Goal: Find specific page/section

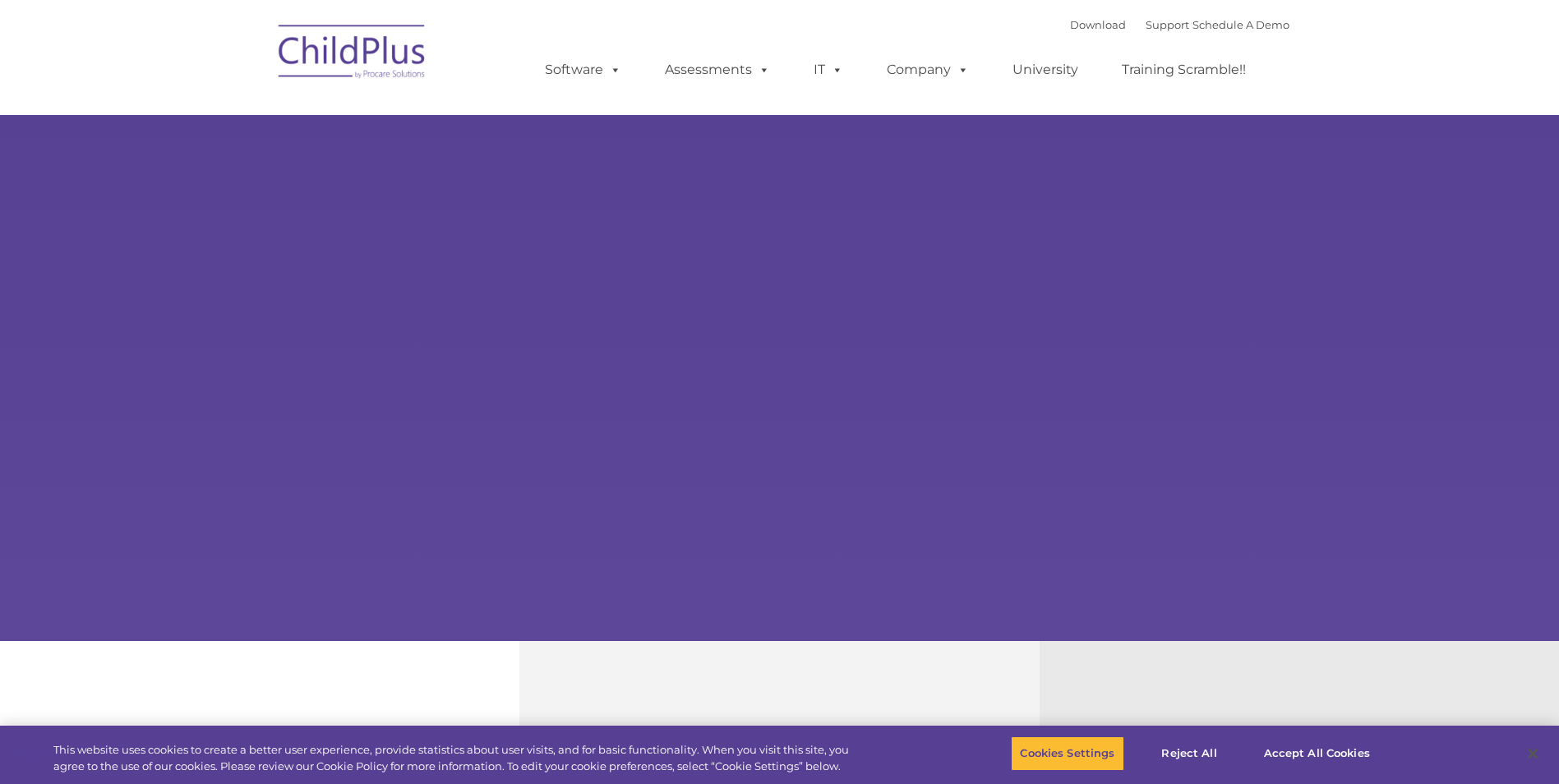
select select "MEDIUM"
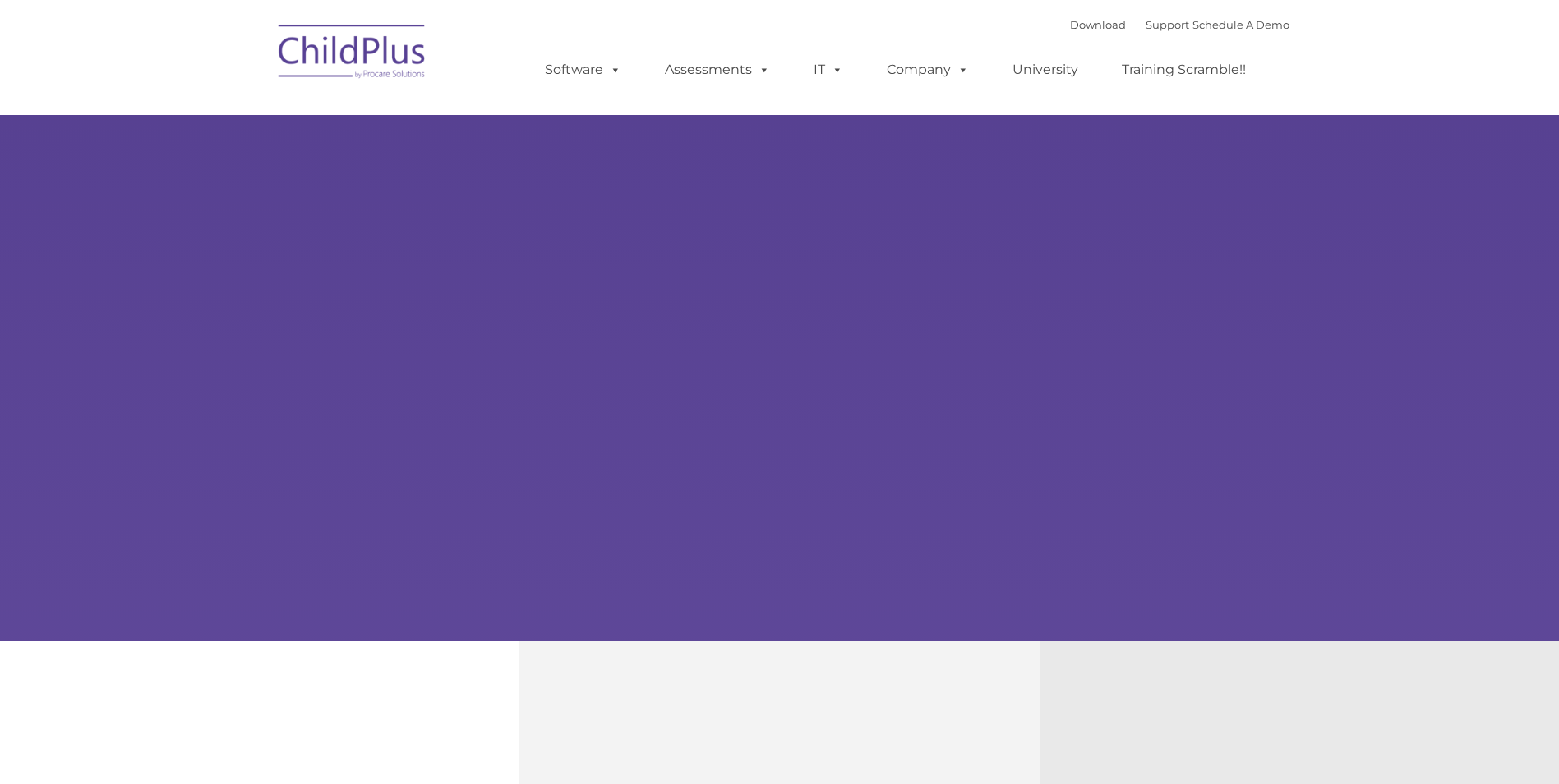
type input ""
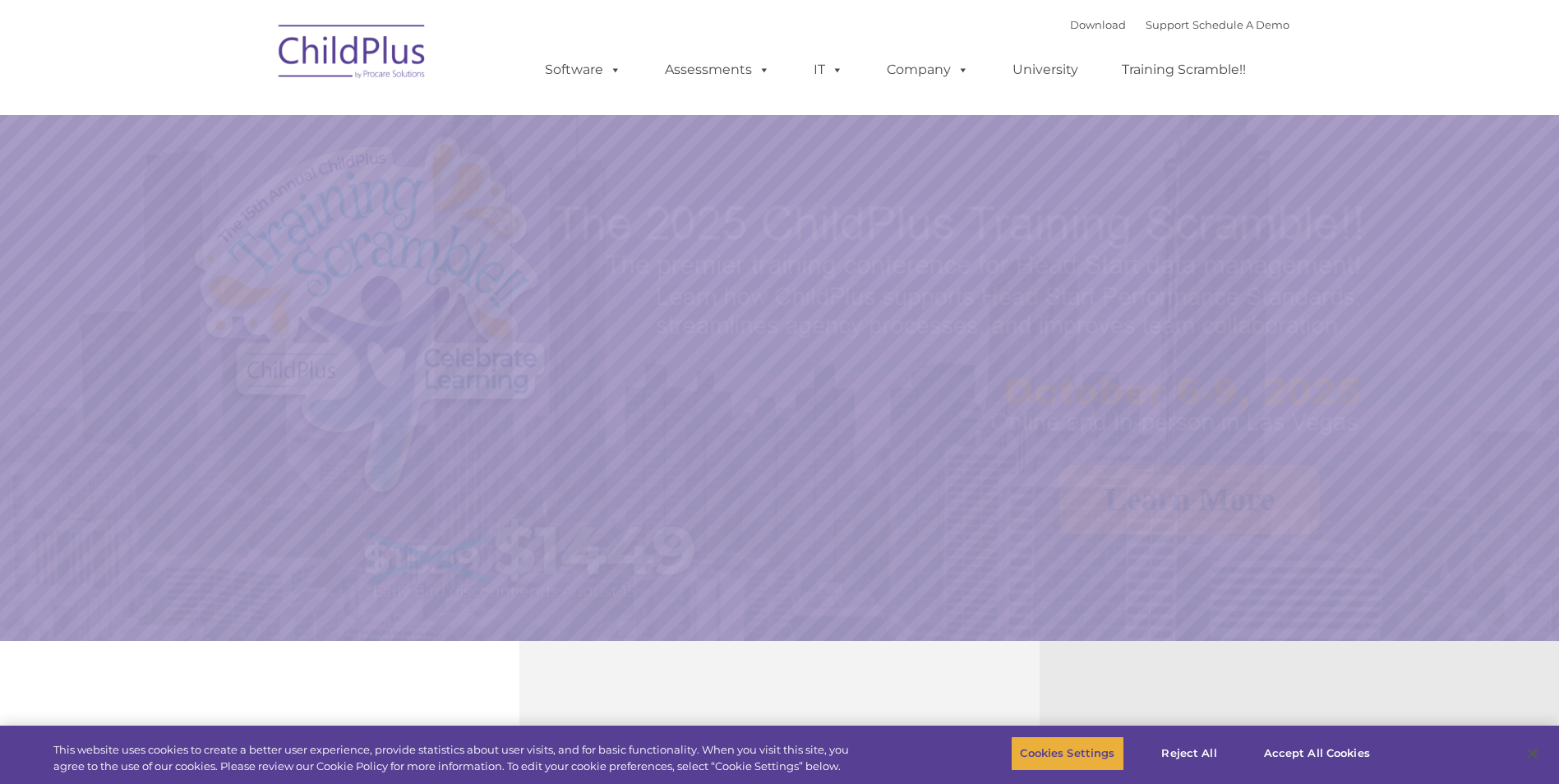
select select "MEDIUM"
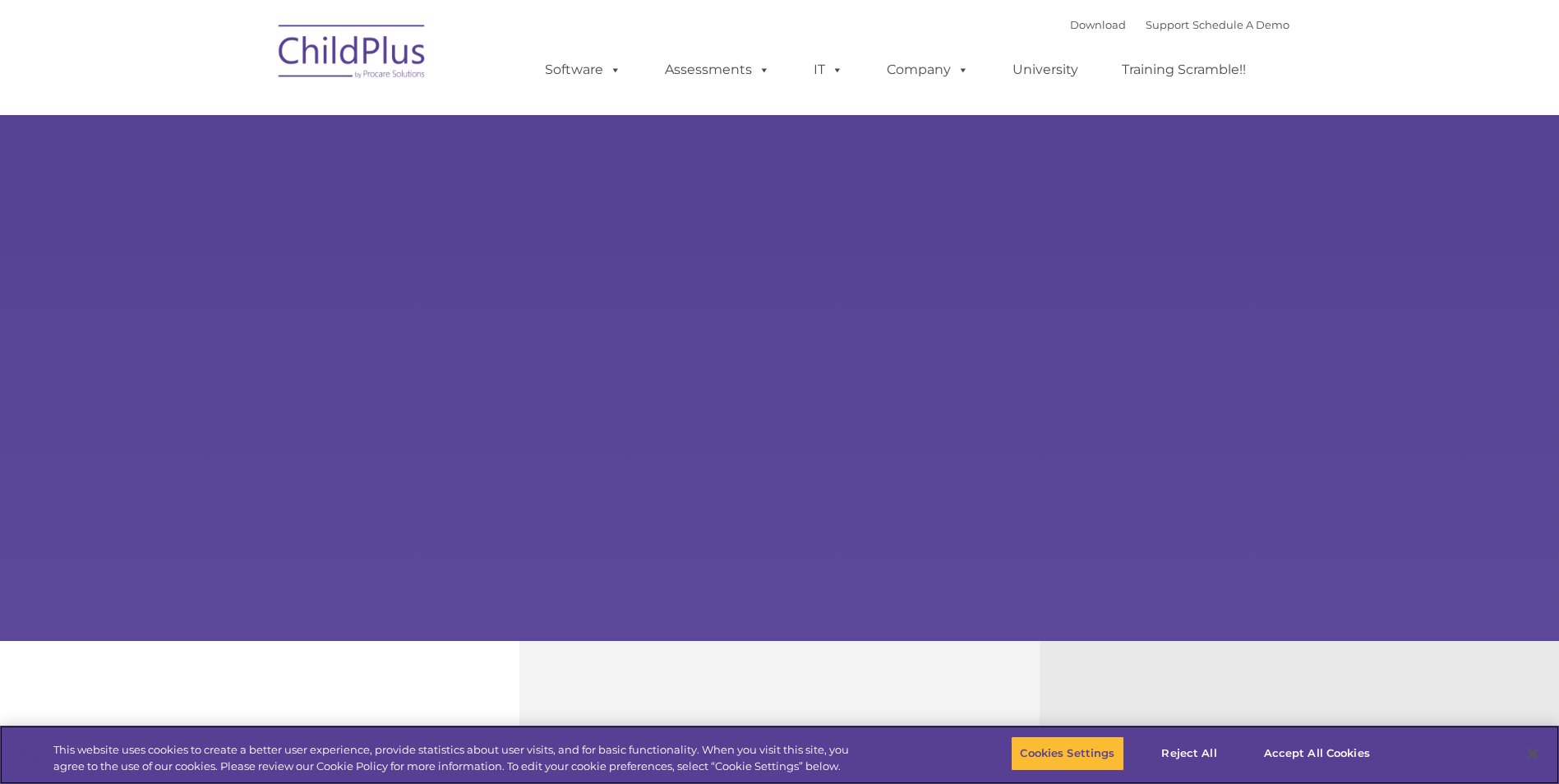
select select "MEDIUM"
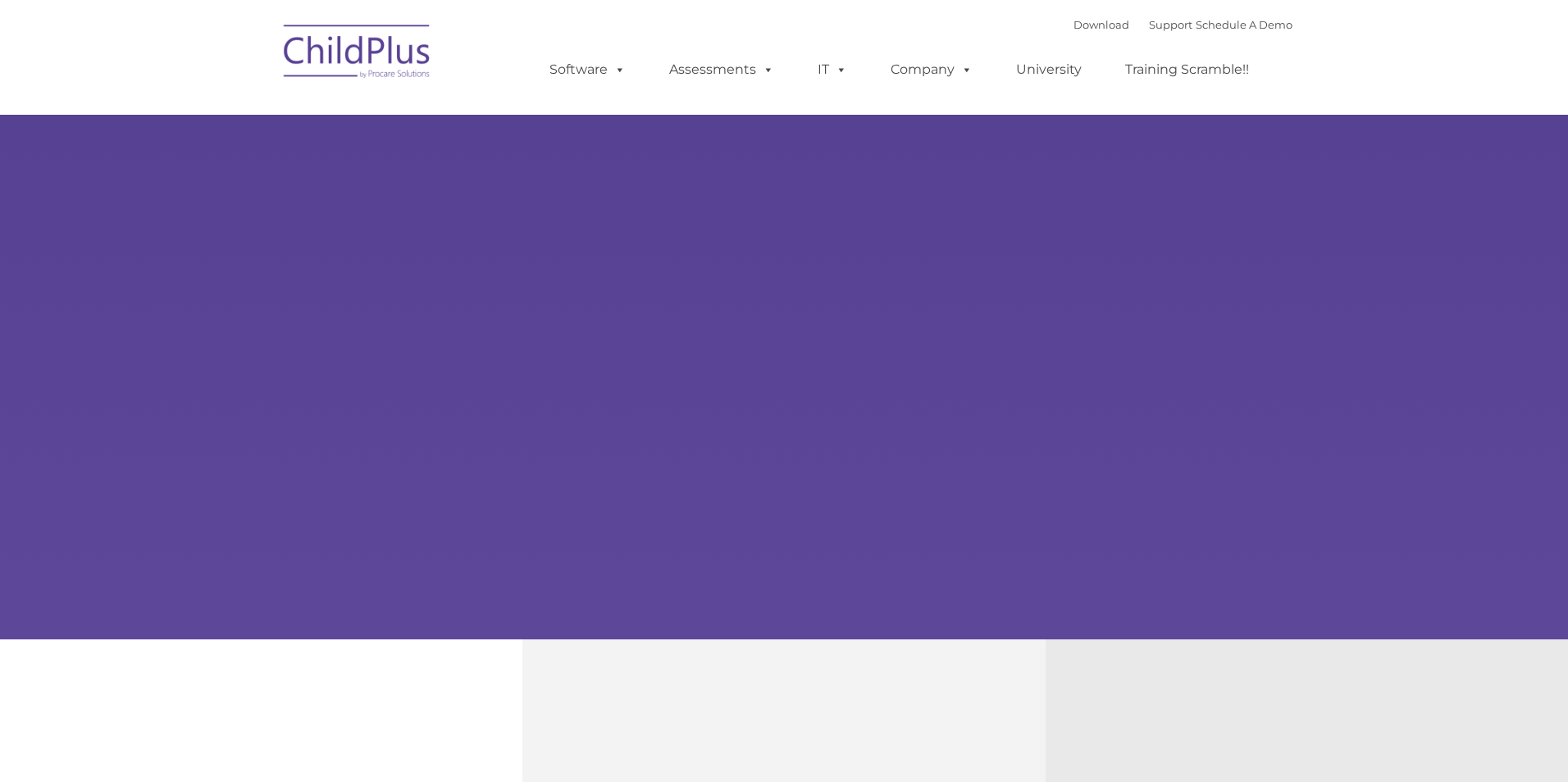
type input ""
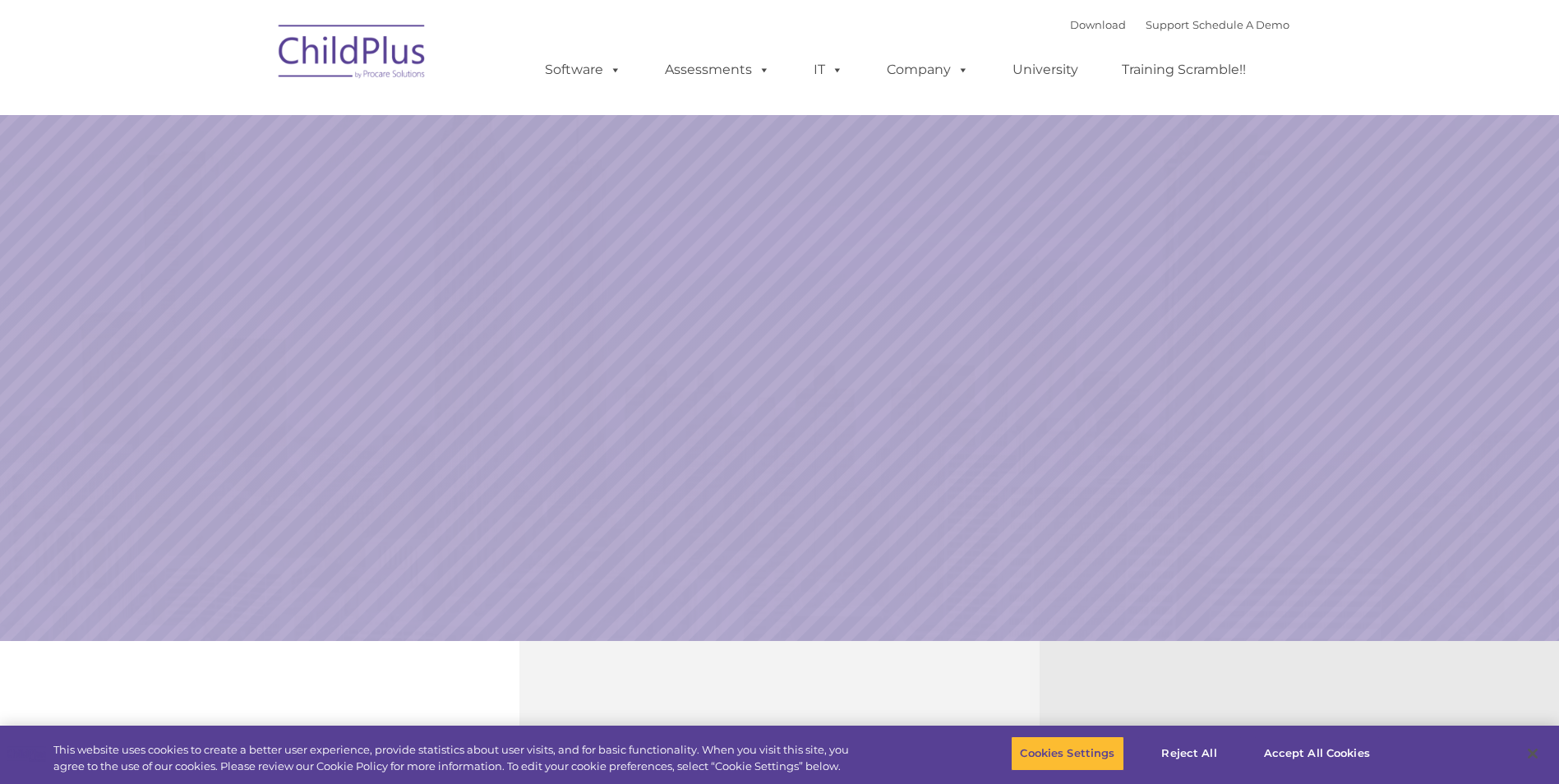
select select "MEDIUM"
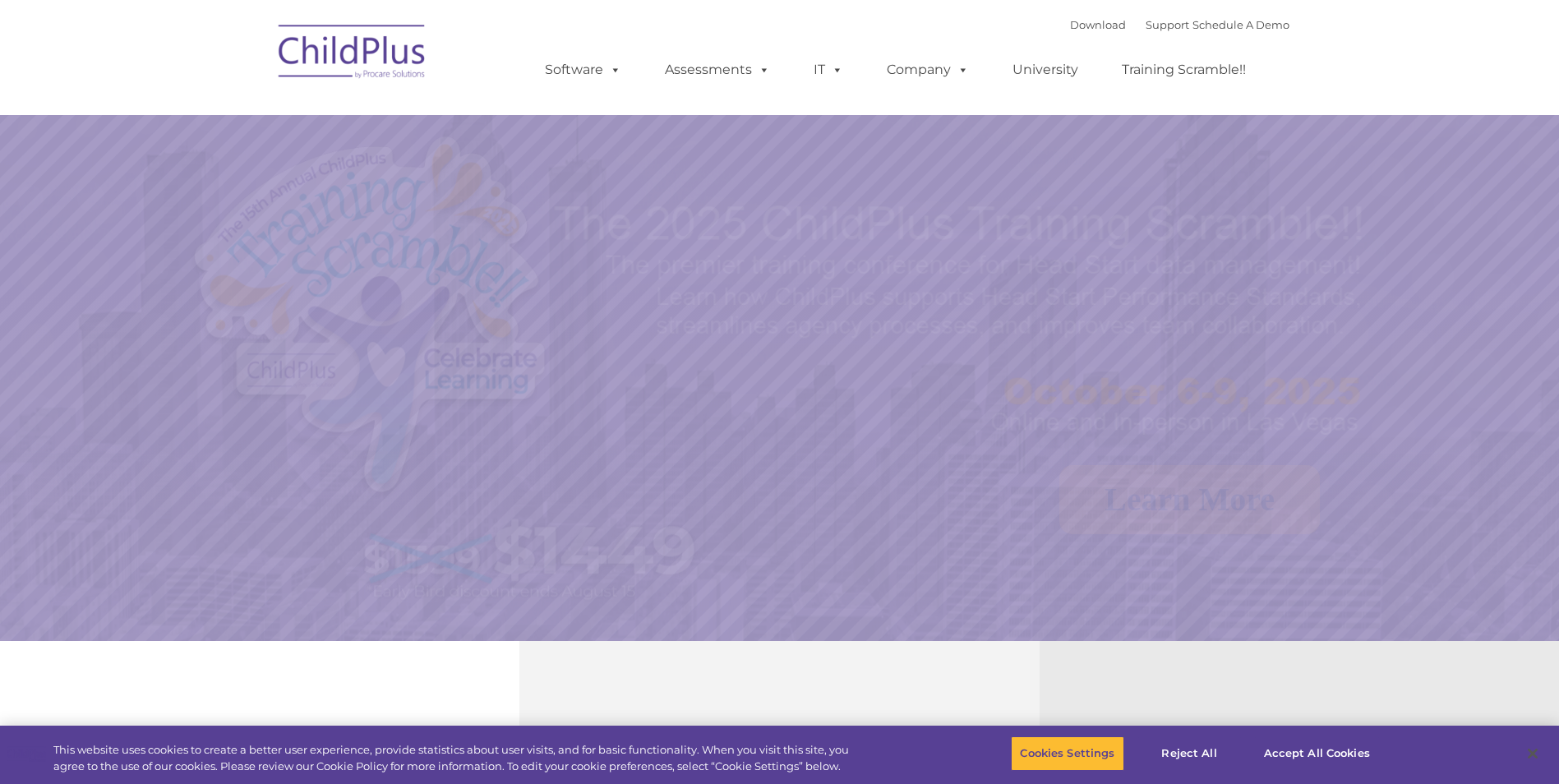
select select "MEDIUM"
